Goal: Task Accomplishment & Management: Complete application form

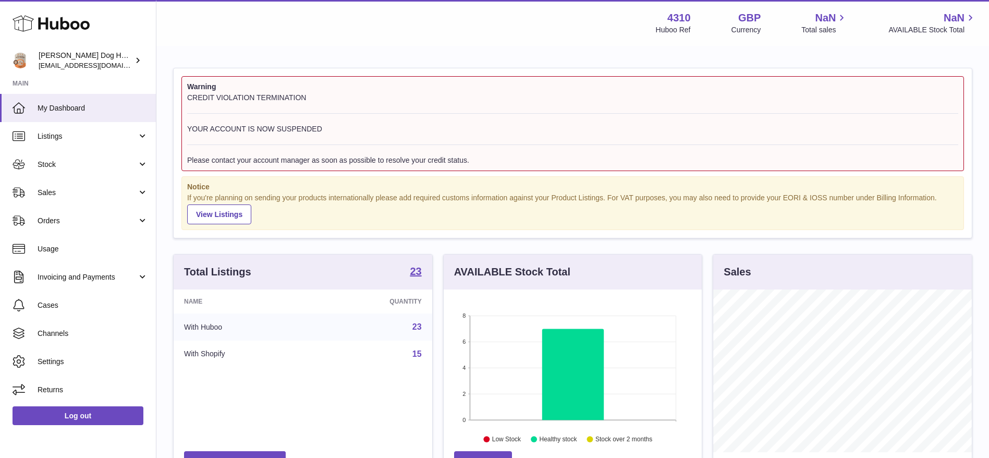
scroll to position [163, 258]
click at [87, 199] on link "Sales" at bounding box center [78, 192] width 156 height 28
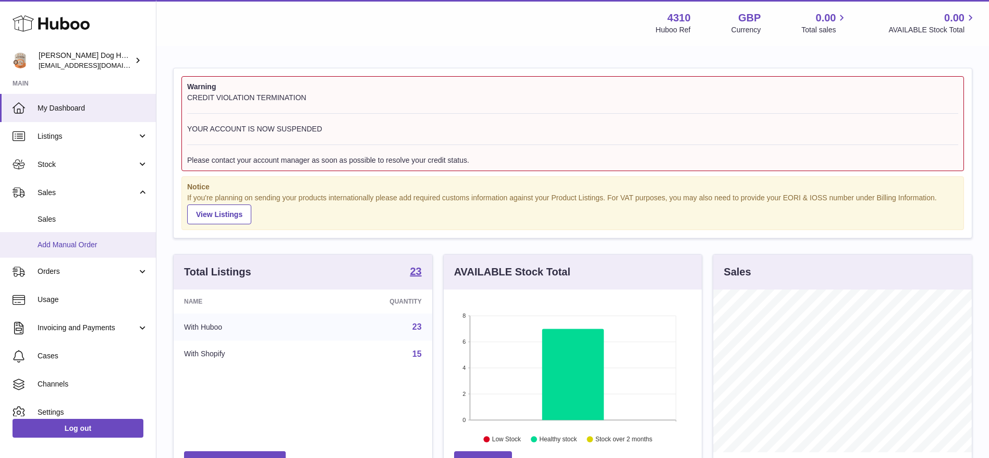
click at [82, 234] on link "Add Manual Order" at bounding box center [78, 245] width 156 height 26
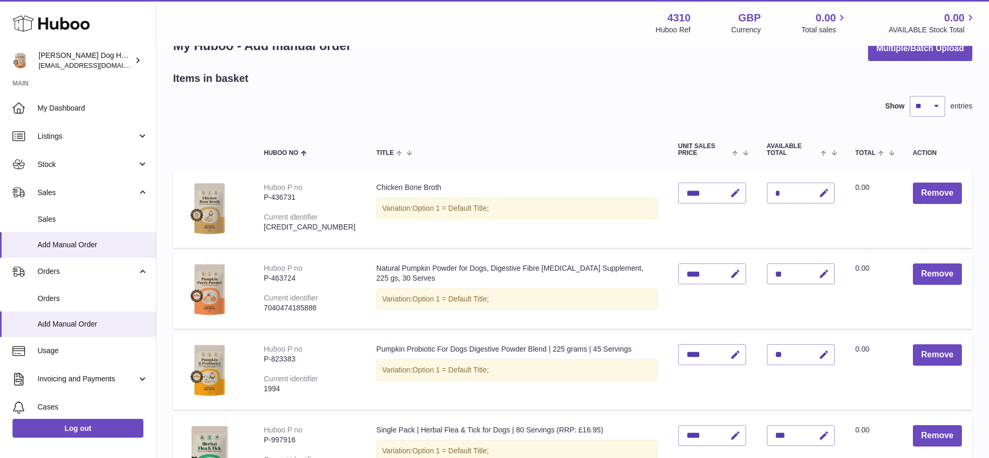
scroll to position [26, 0]
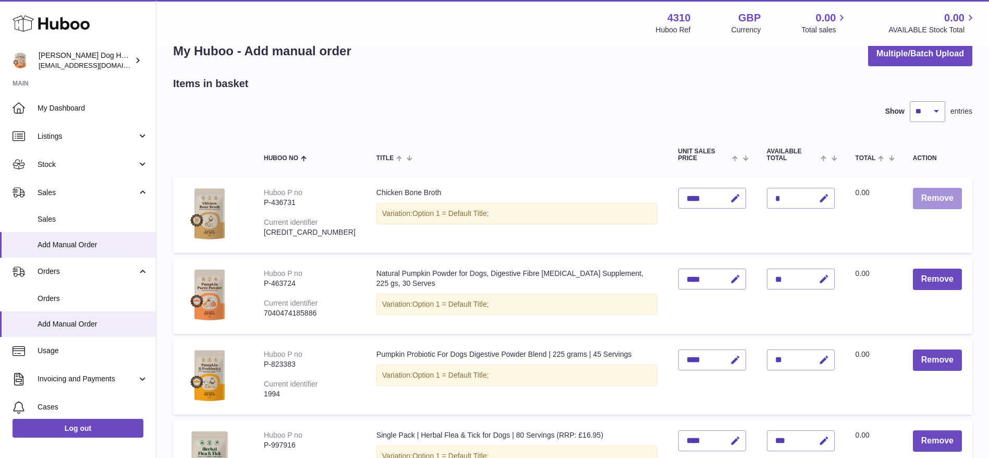
click at [922, 203] on button "Remove" at bounding box center [937, 198] width 49 height 21
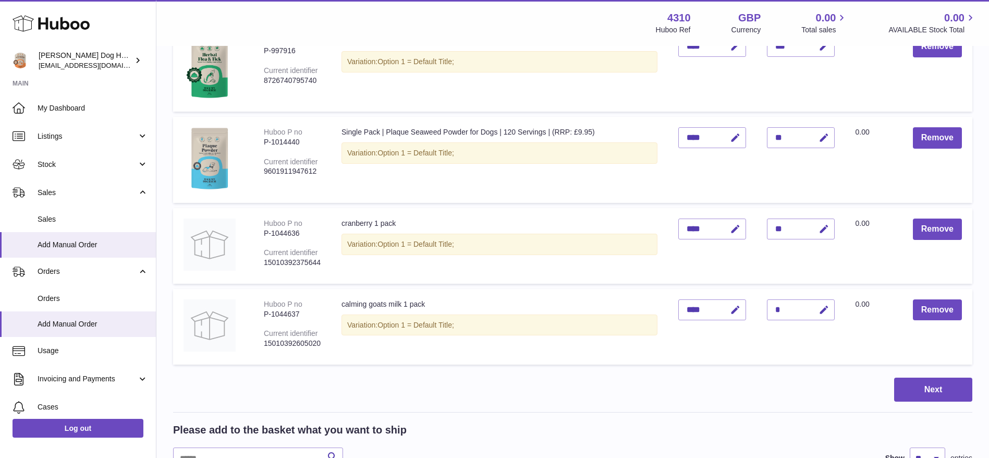
scroll to position [325, 0]
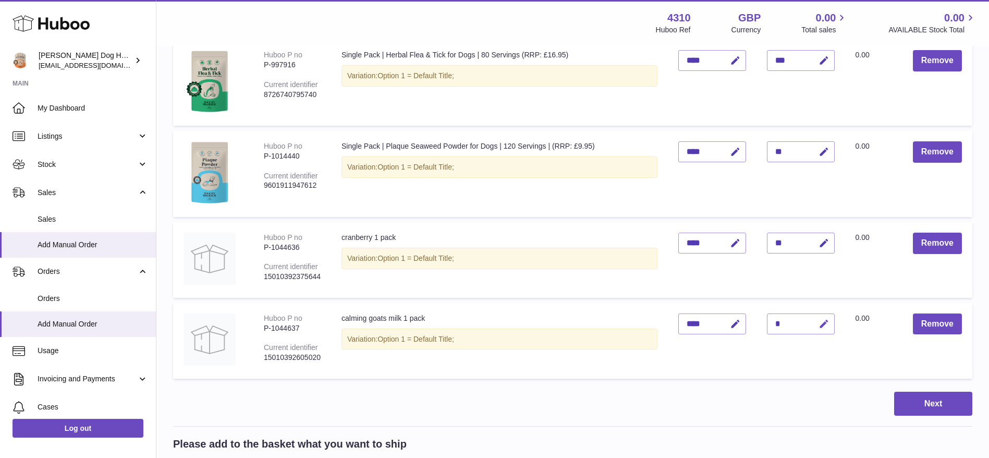
click at [820, 324] on icon "button" at bounding box center [823, 323] width 11 height 11
type input "**"
click at [820, 324] on icon "submit" at bounding box center [823, 323] width 9 height 9
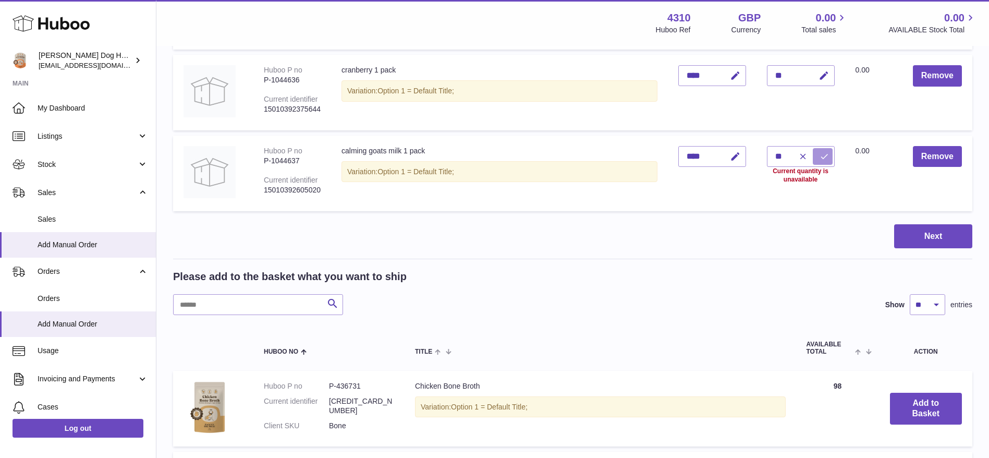
scroll to position [497, 0]
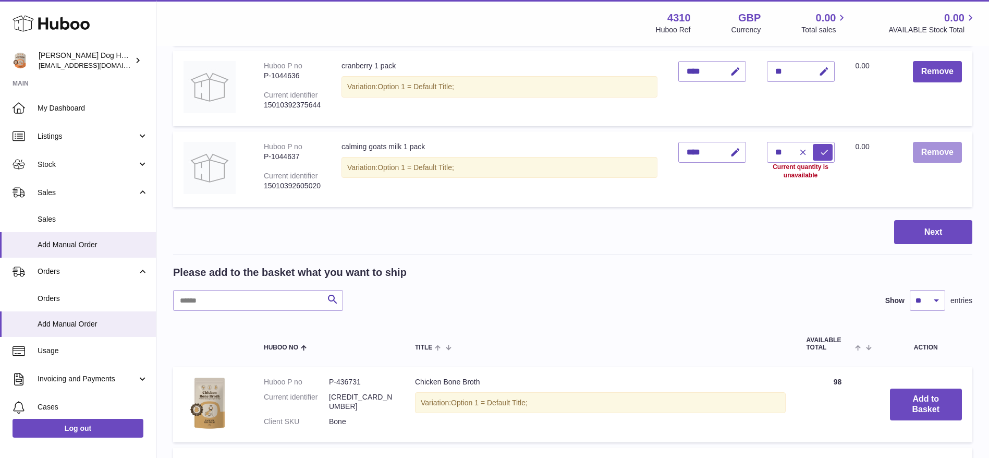
click at [931, 158] on button "Remove" at bounding box center [937, 152] width 49 height 21
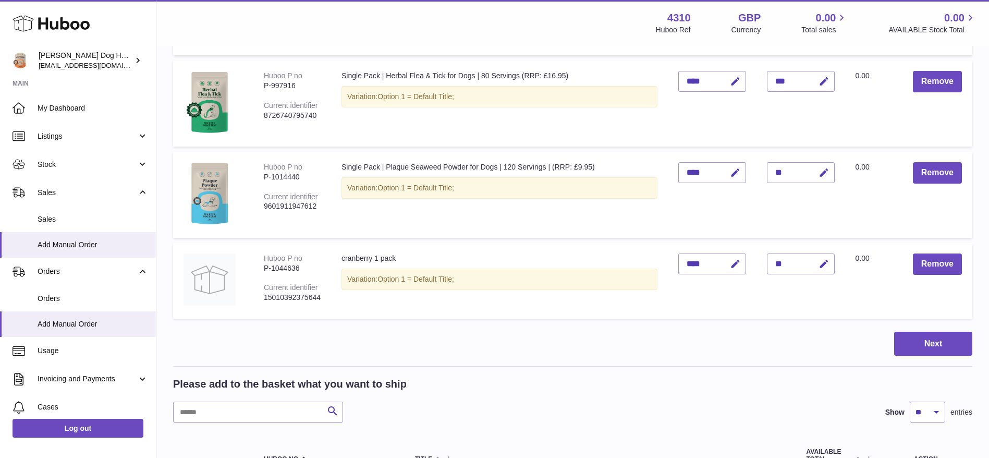
scroll to position [311, 0]
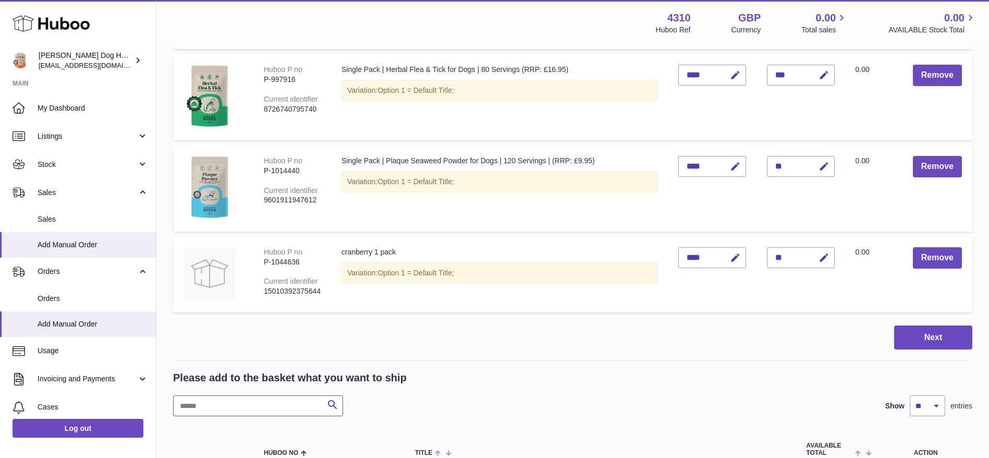
paste input "*******"
click at [228, 403] on input "text" at bounding box center [258, 405] width 170 height 21
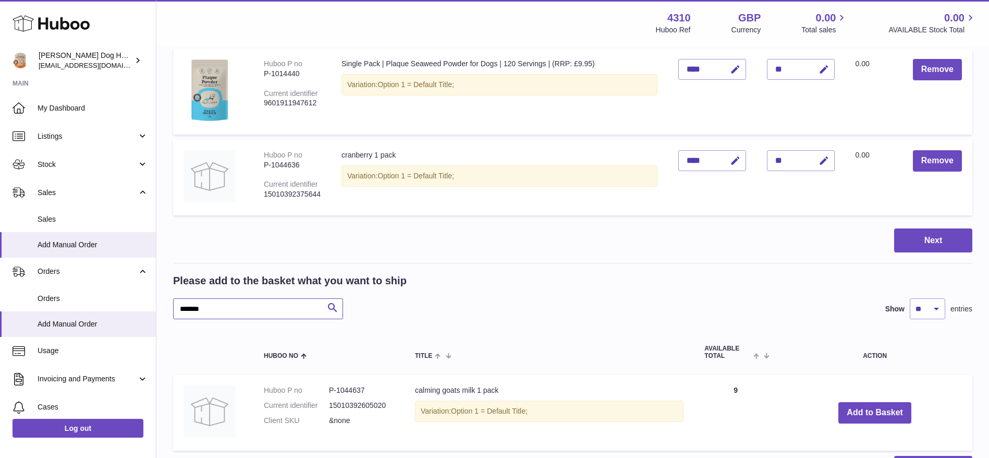
scroll to position [408, 0]
type input "*******"
click at [864, 411] on button "Add to Basket" at bounding box center [874, 411] width 73 height 21
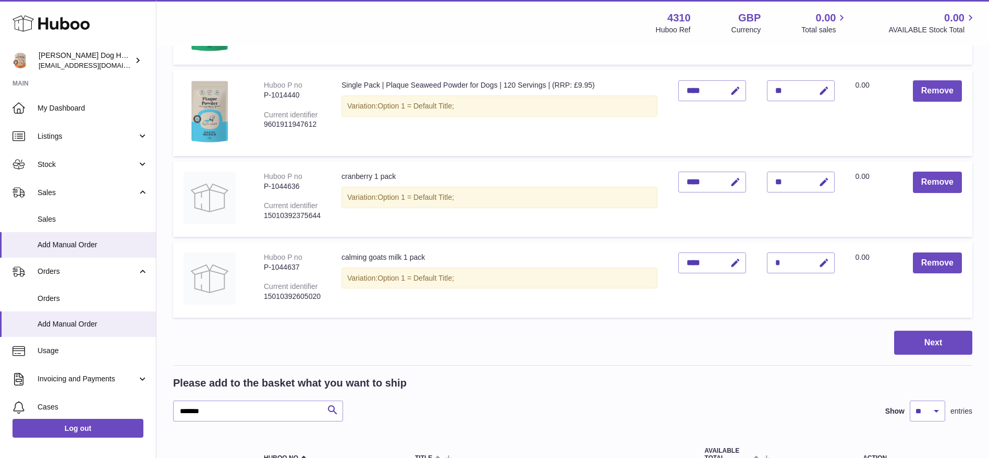
scroll to position [400, 0]
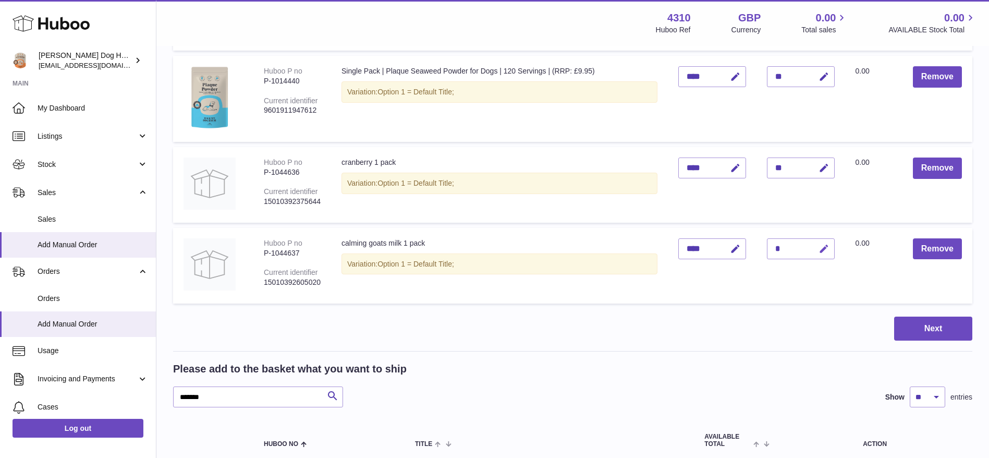
click at [819, 253] on icon "button" at bounding box center [823, 248] width 11 height 11
type input "*"
click at [819, 253] on button "submit" at bounding box center [823, 248] width 20 height 17
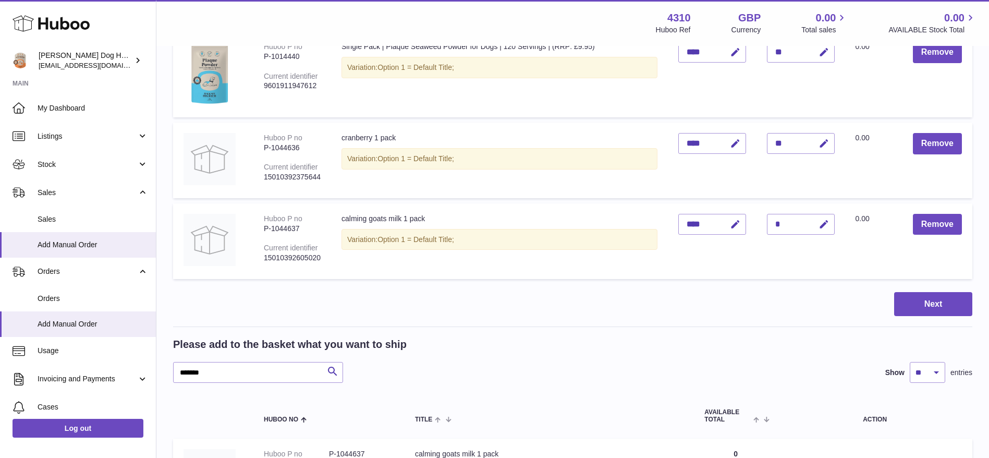
scroll to position [430, 0]
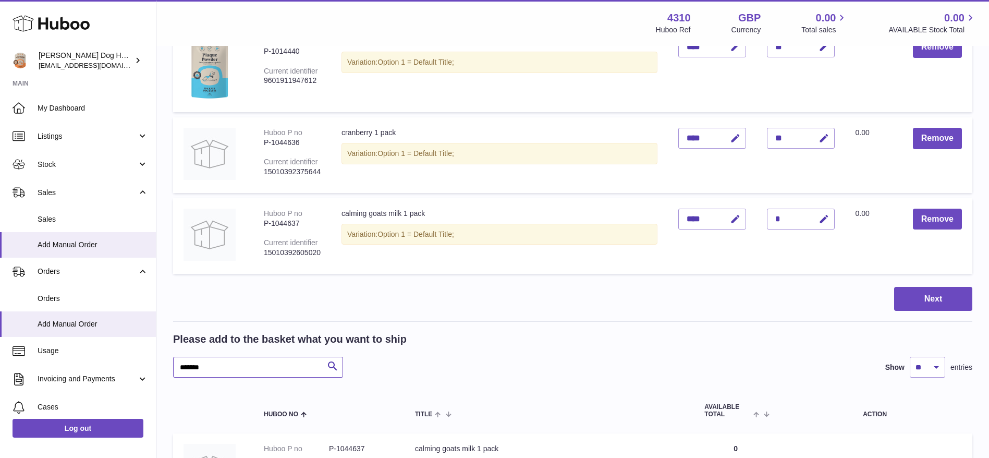
click at [204, 364] on input "*******" at bounding box center [258, 367] width 170 height 21
paste input "text"
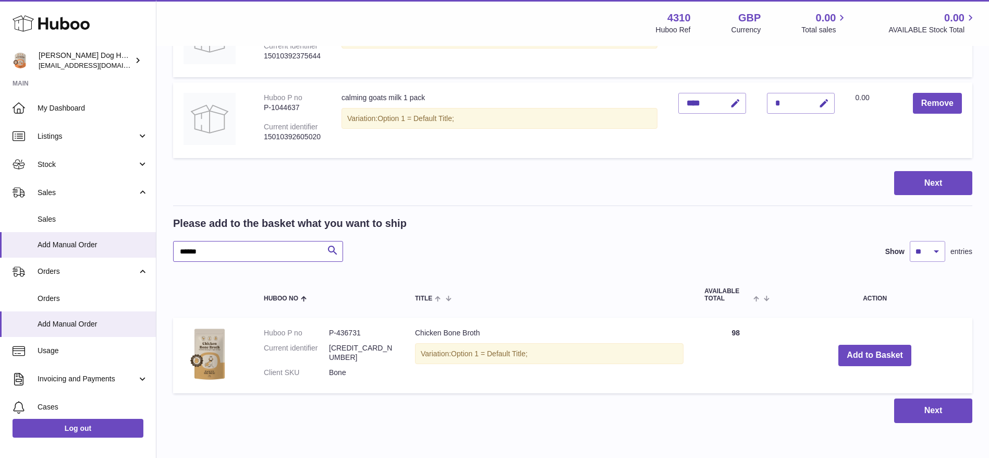
scroll to position [547, 0]
type input "******"
click at [868, 356] on button "Add to Basket" at bounding box center [874, 354] width 73 height 21
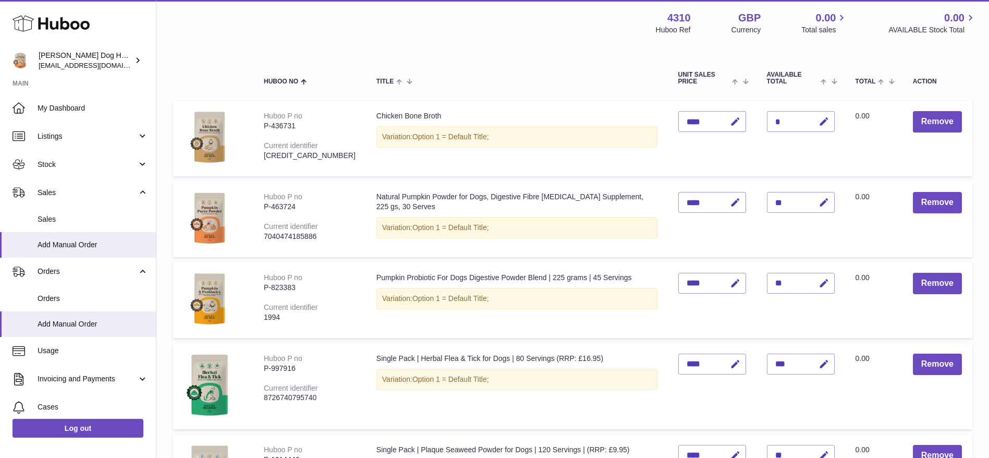
scroll to position [65, 0]
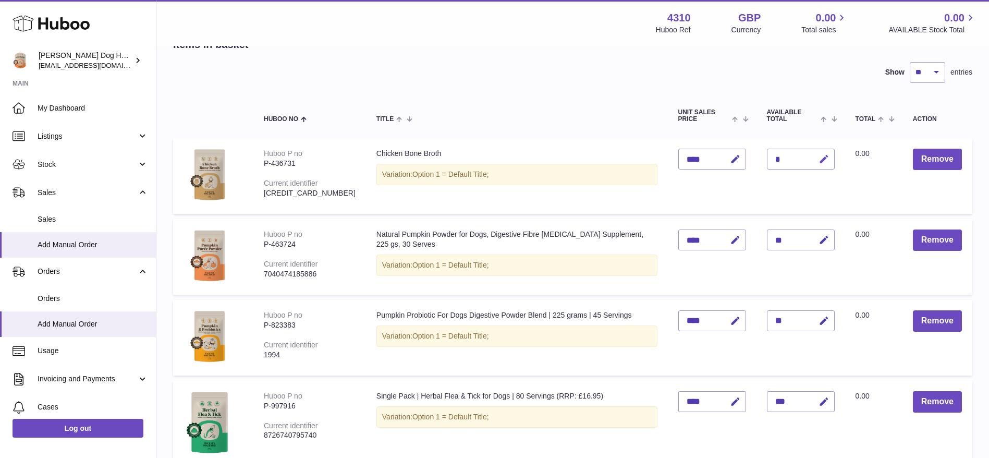
click at [819, 161] on icon "button" at bounding box center [823, 159] width 11 height 11
click at [819, 161] on icon "submit" at bounding box center [823, 158] width 9 height 9
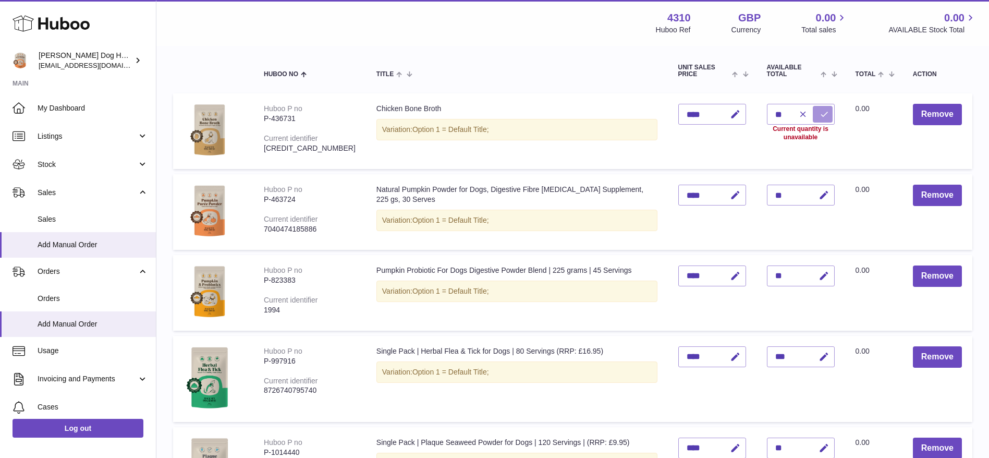
scroll to position [109, 0]
click at [791, 114] on button "button" at bounding box center [801, 115] width 20 height 17
type input "*"
click at [819, 115] on icon "button" at bounding box center [823, 115] width 11 height 11
type input "**"
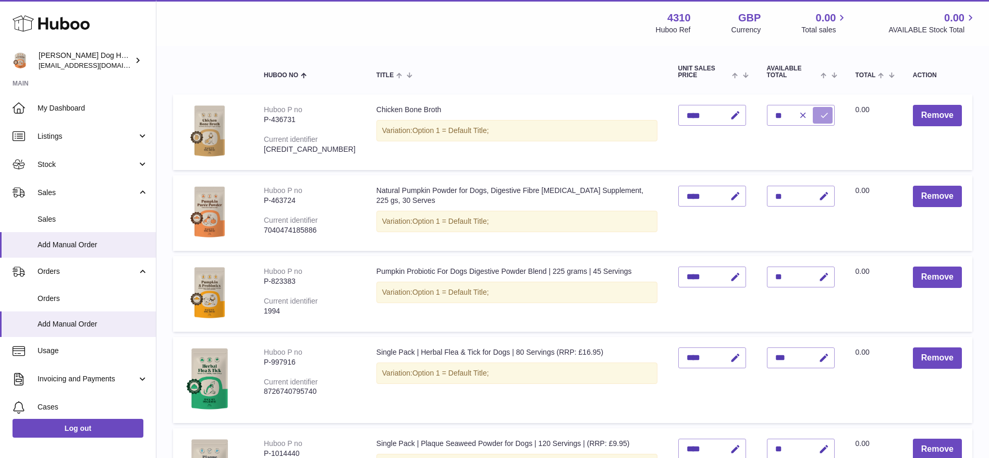
click at [819, 115] on icon "submit" at bounding box center [823, 115] width 9 height 9
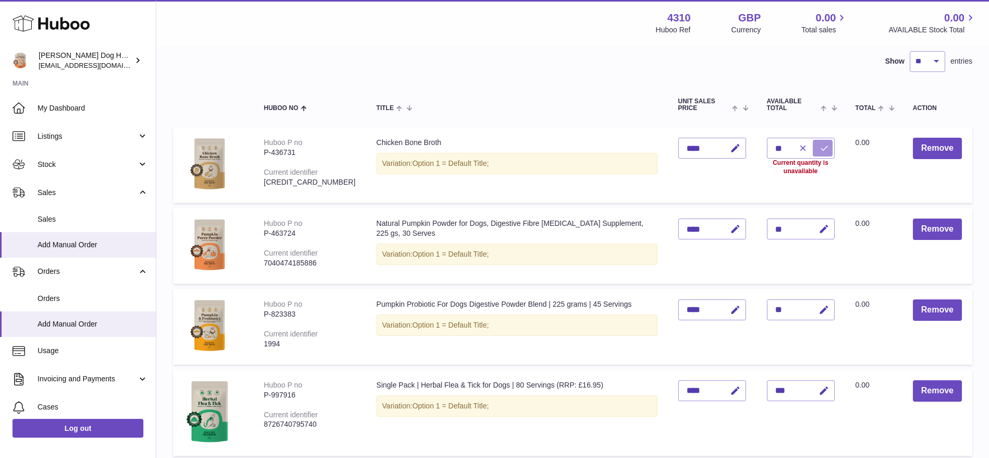
scroll to position [198, 0]
